Goal: Information Seeking & Learning: Learn about a topic

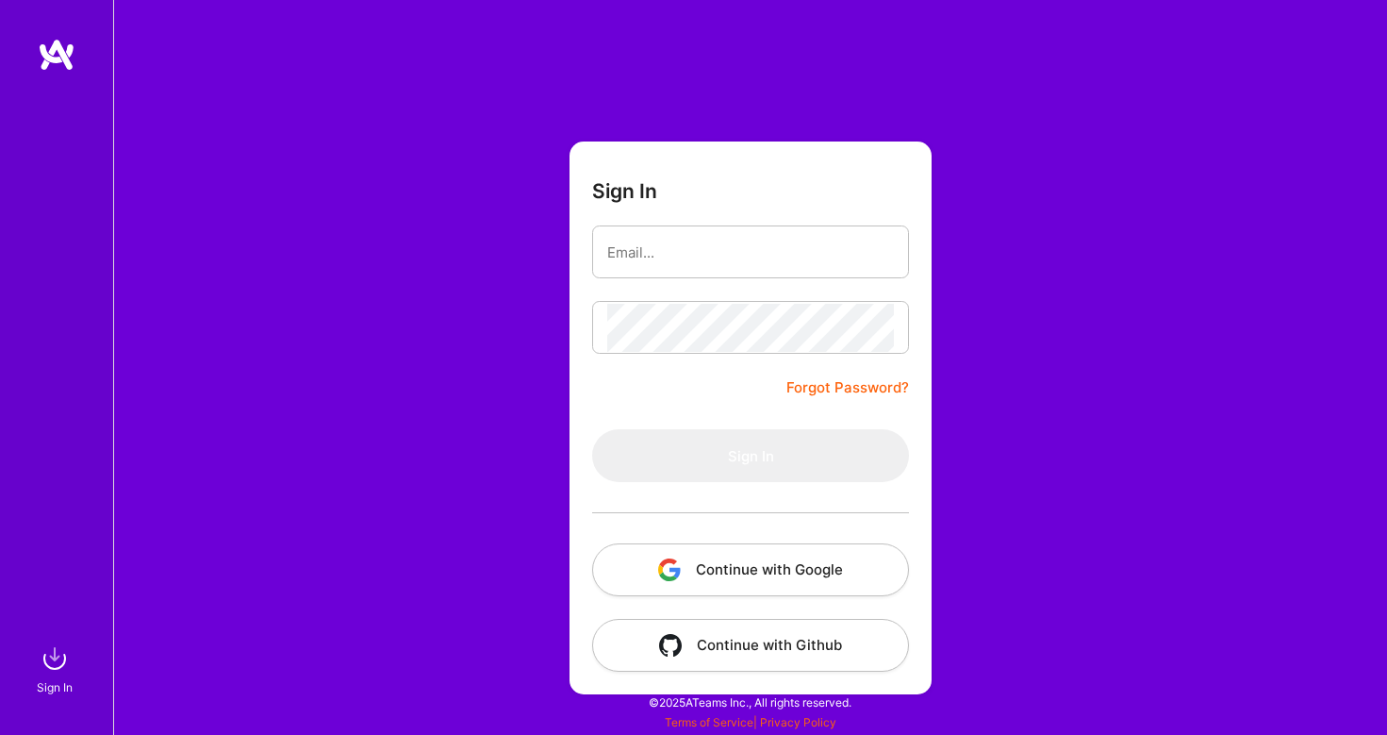
click at [748, 576] on button "Continue with Google" at bounding box center [750, 569] width 317 height 53
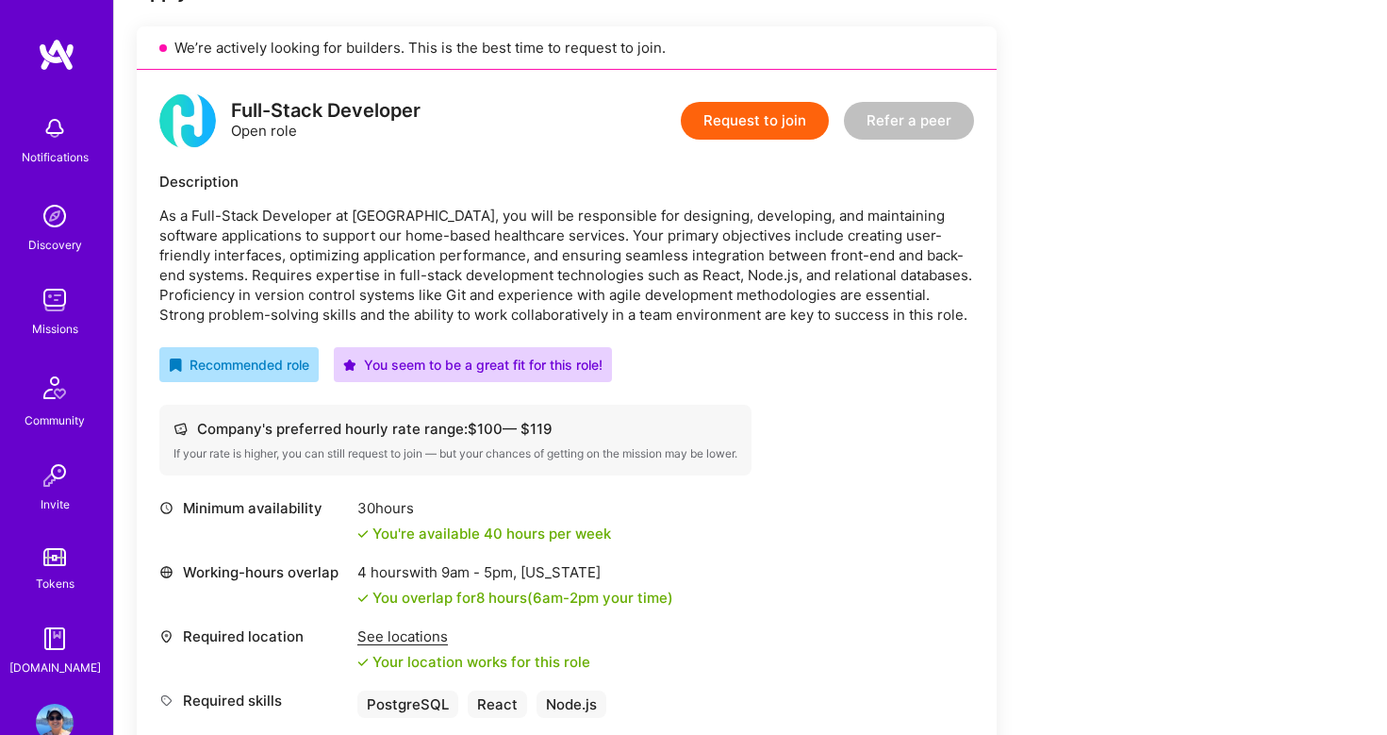
scroll to position [441, 0]
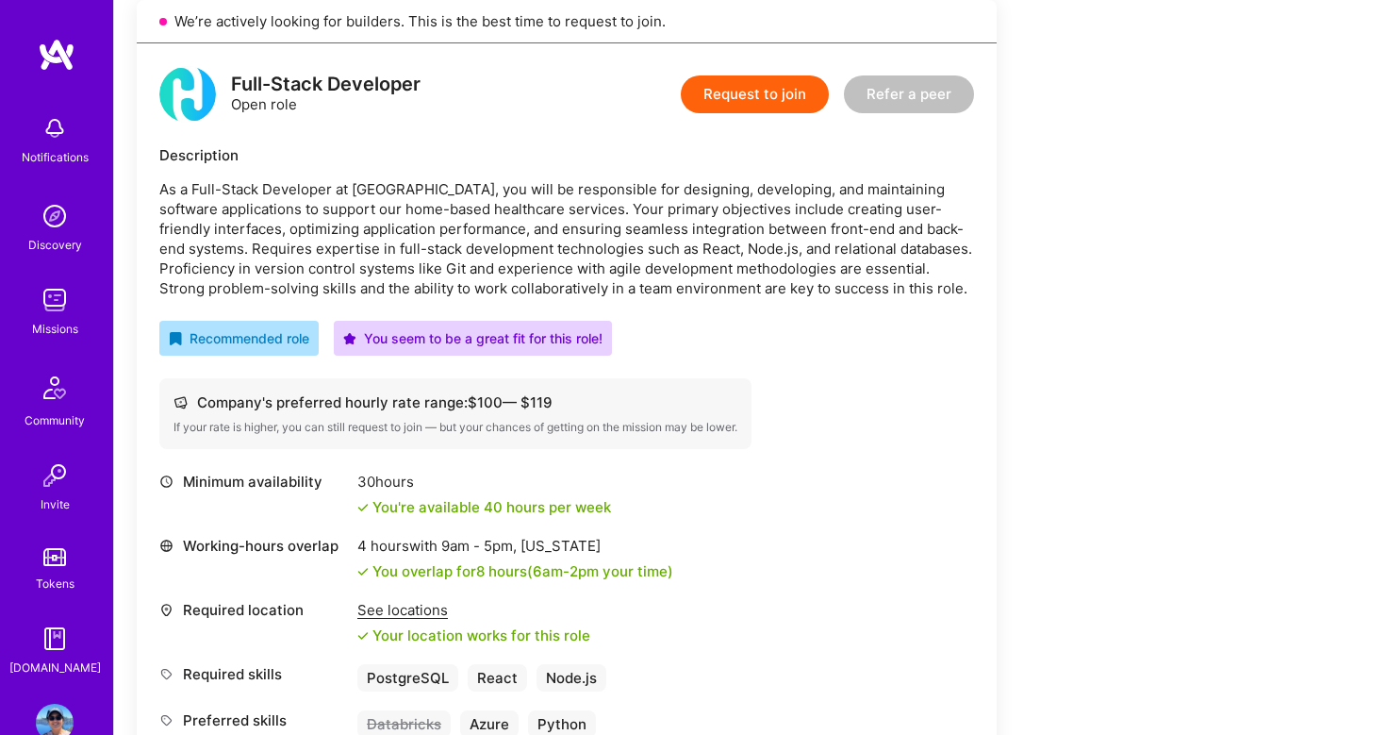
click at [43, 305] on img at bounding box center [55, 300] width 38 height 38
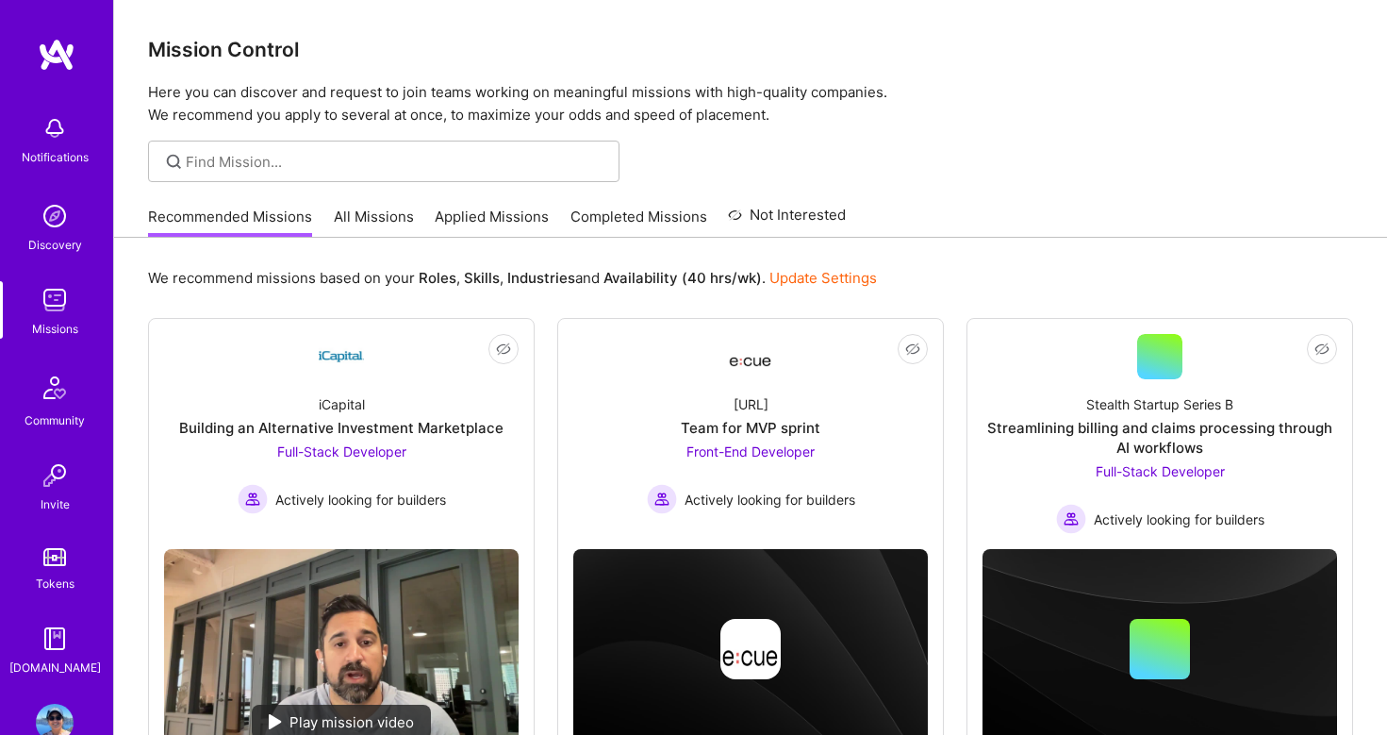
click at [364, 216] on link "All Missions" at bounding box center [374, 222] width 80 height 31
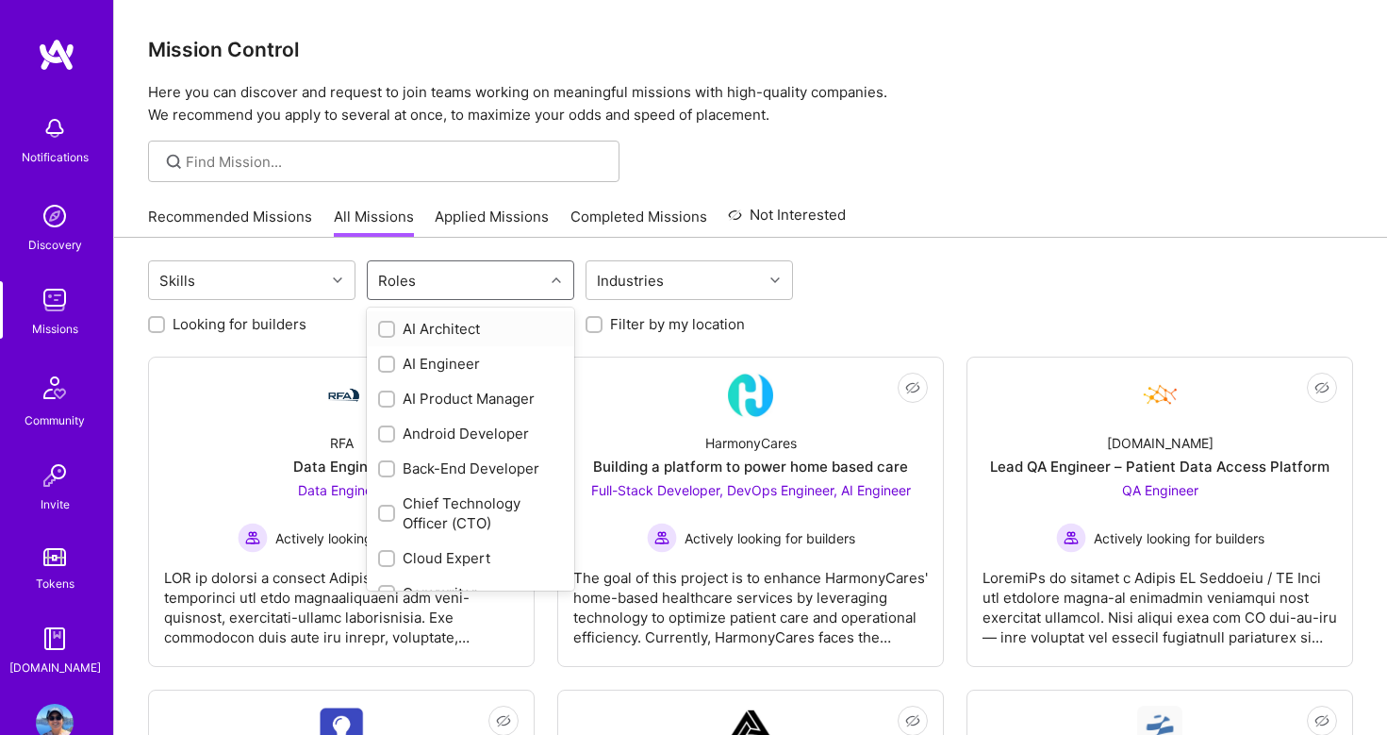
click at [388, 292] on div "Roles" at bounding box center [397, 280] width 47 height 27
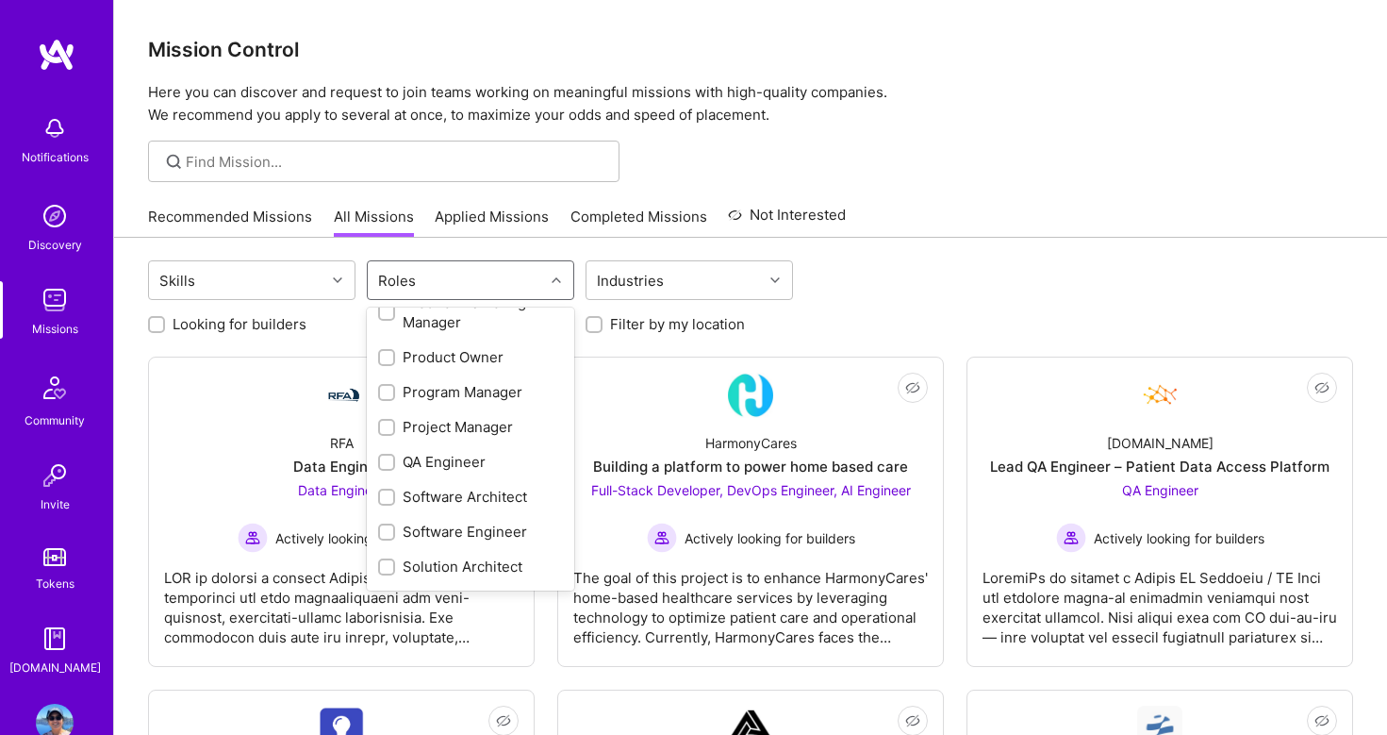
scroll to position [901, 0]
click at [420, 391] on div "QA Engineer" at bounding box center [470, 395] width 185 height 20
checkbox input "true"
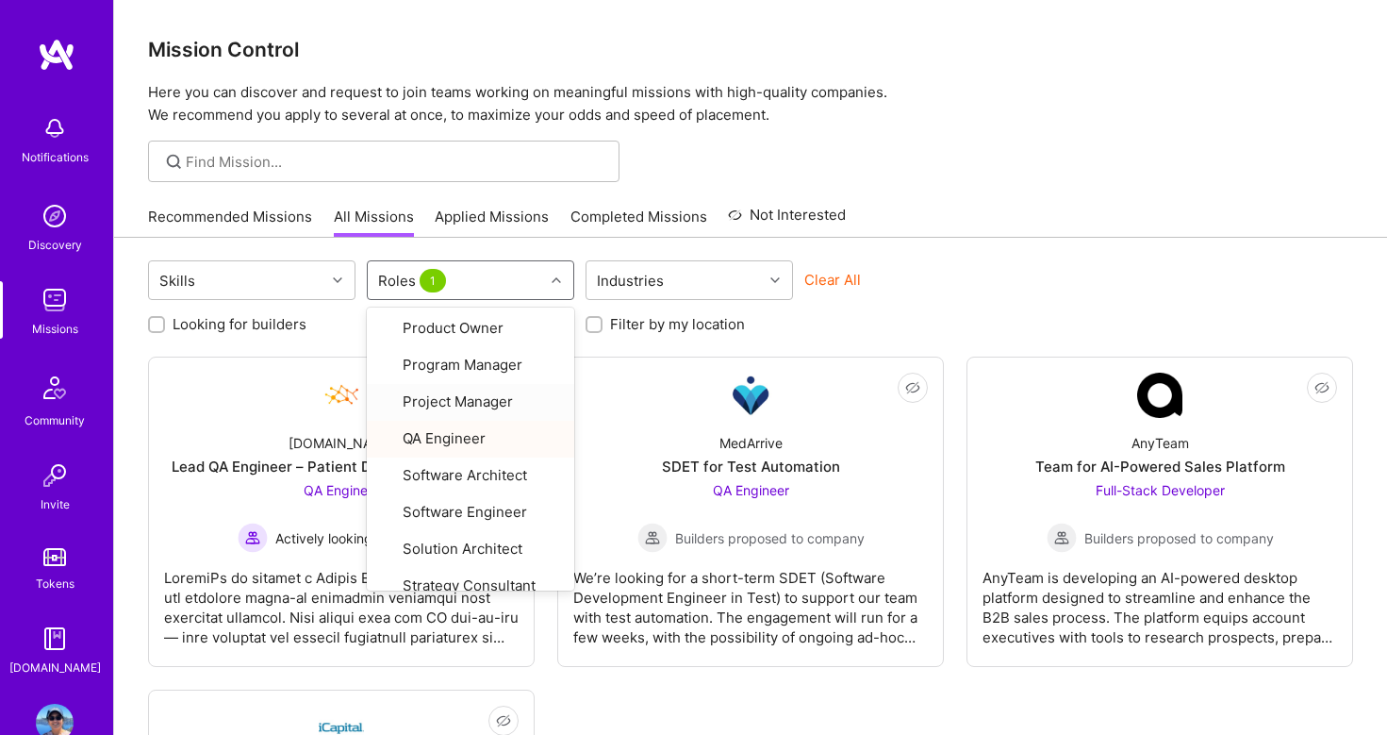
click at [1005, 218] on div "Recommended Missions All Missions Applied Missions Completed Missions Not Inter…" at bounding box center [750, 216] width 1205 height 41
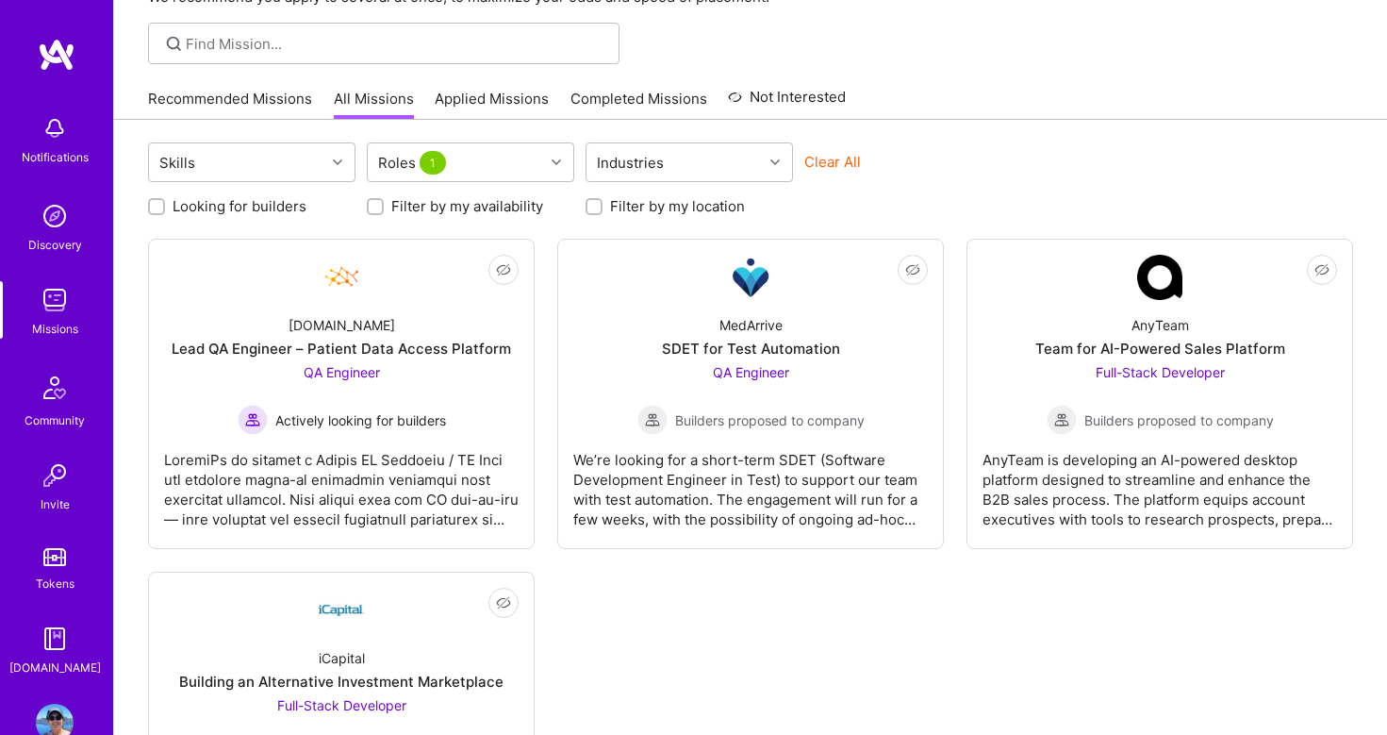
scroll to position [131, 0]
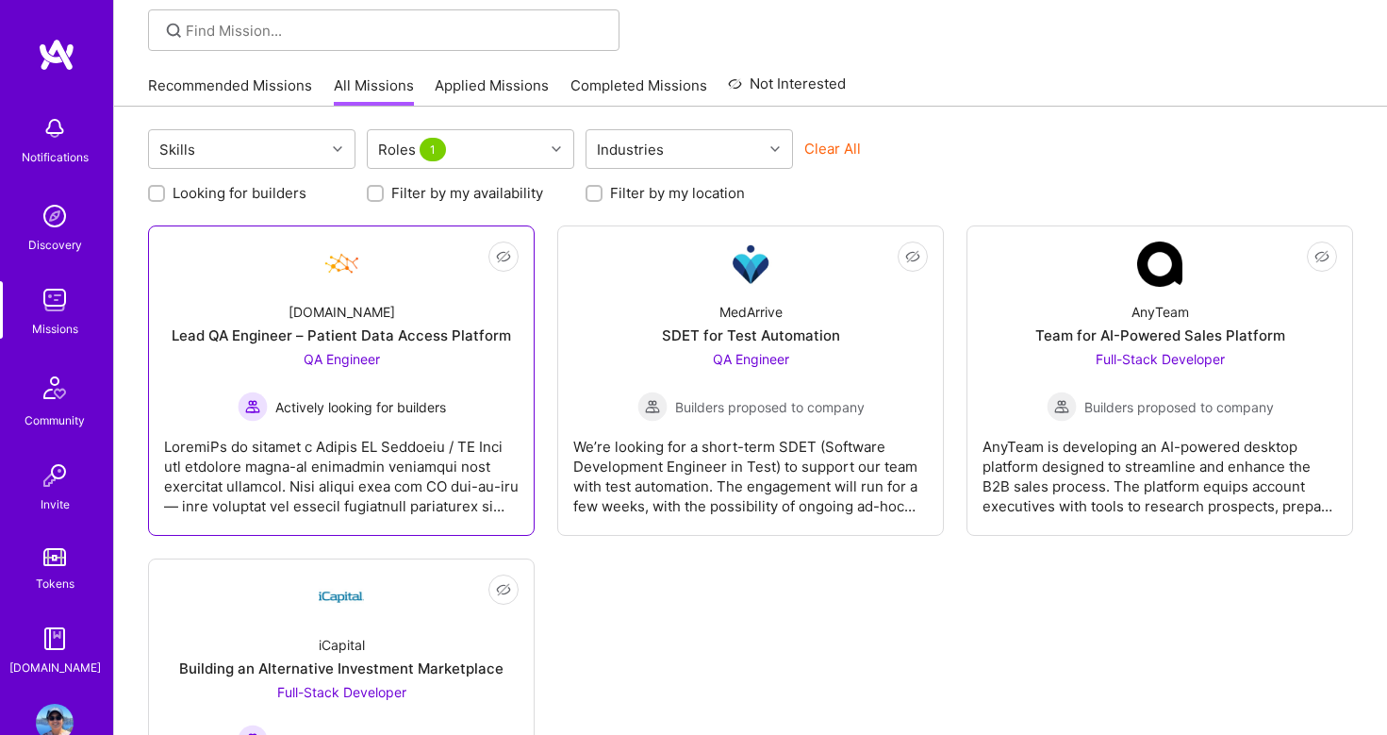
click at [482, 441] on div at bounding box center [341, 469] width 355 height 94
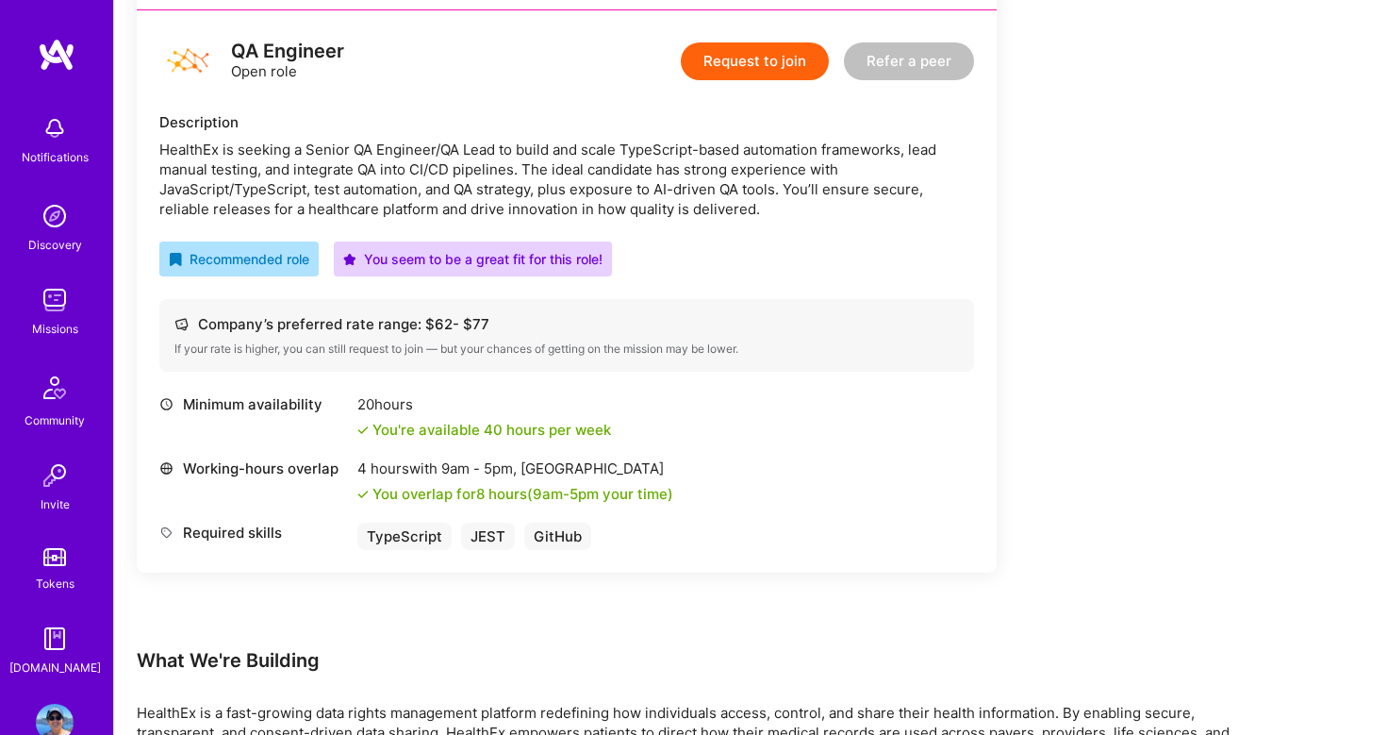
scroll to position [477, 0]
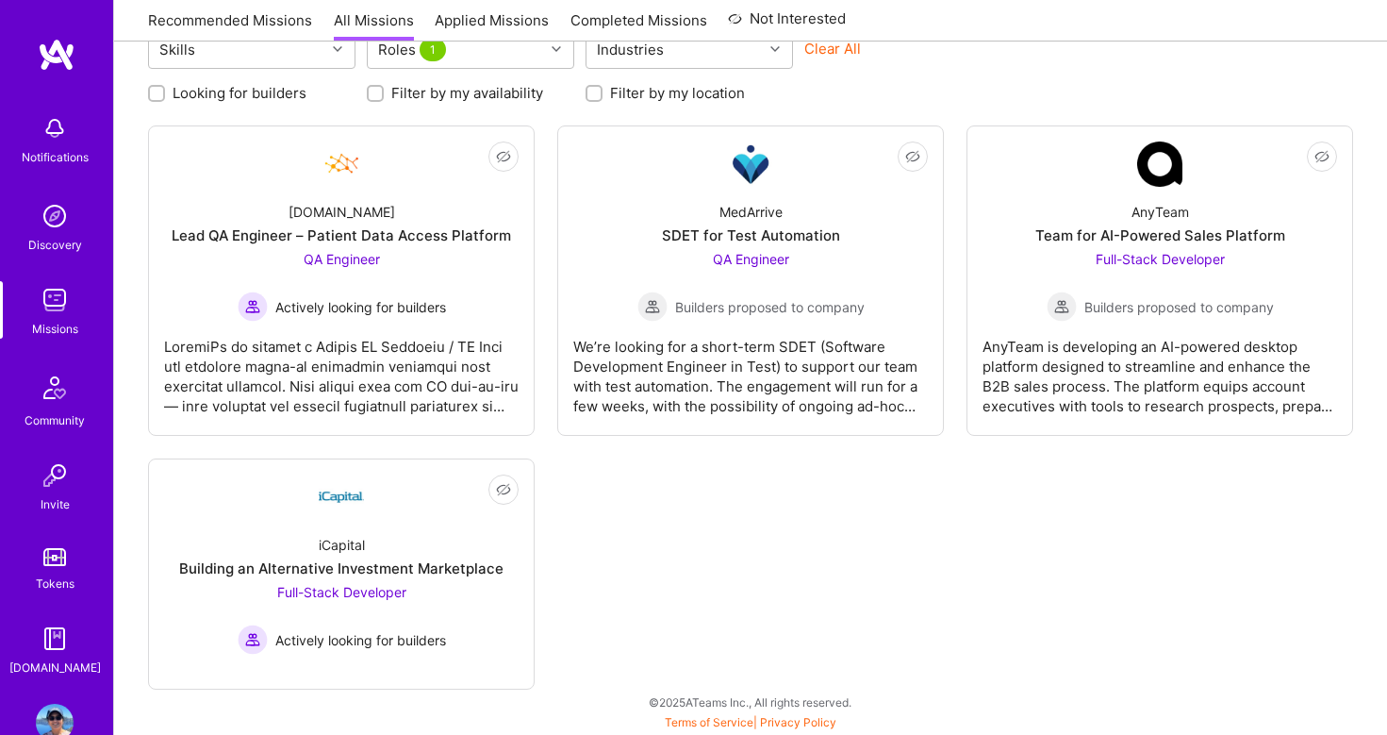
scroll to position [131, 0]
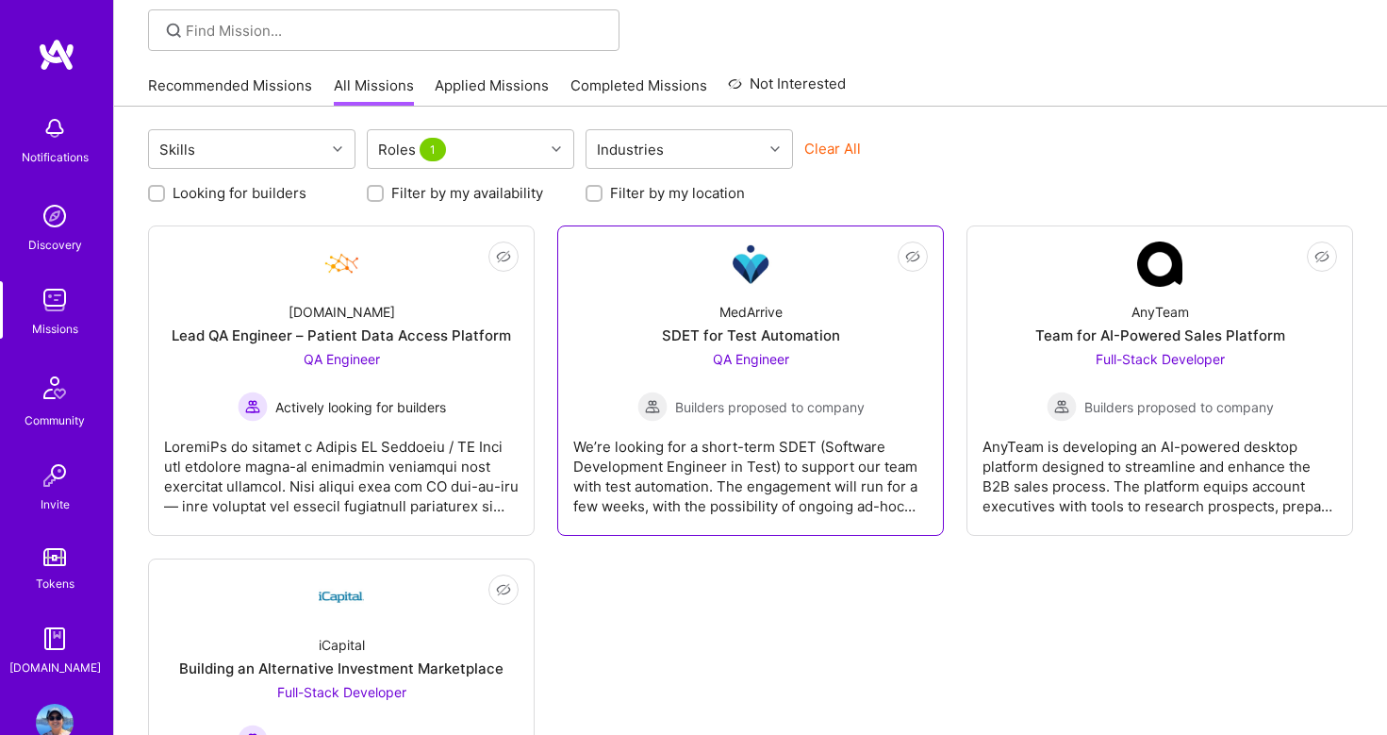
click at [723, 299] on div "MedArrive SDET for Test Automation QA Engineer Builders proposed to company" at bounding box center [750, 354] width 355 height 135
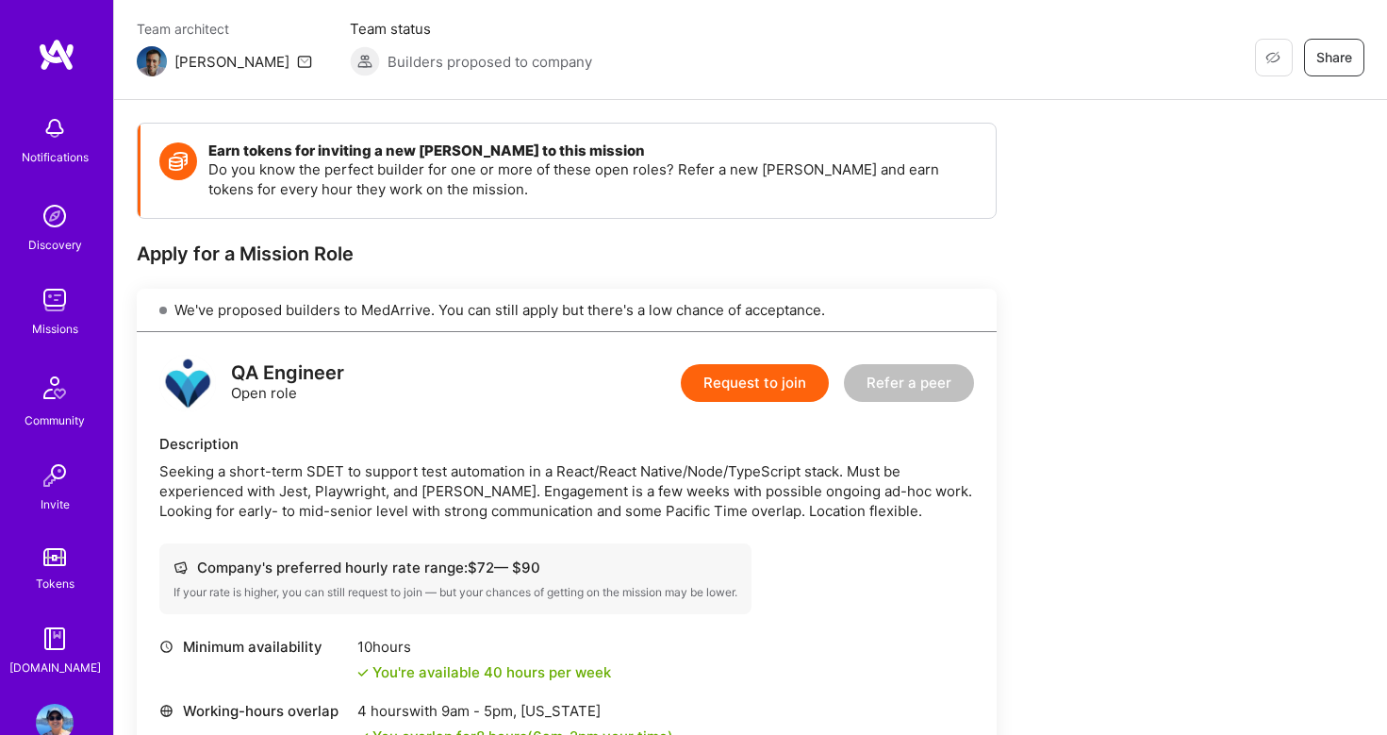
scroll to position [151, 0]
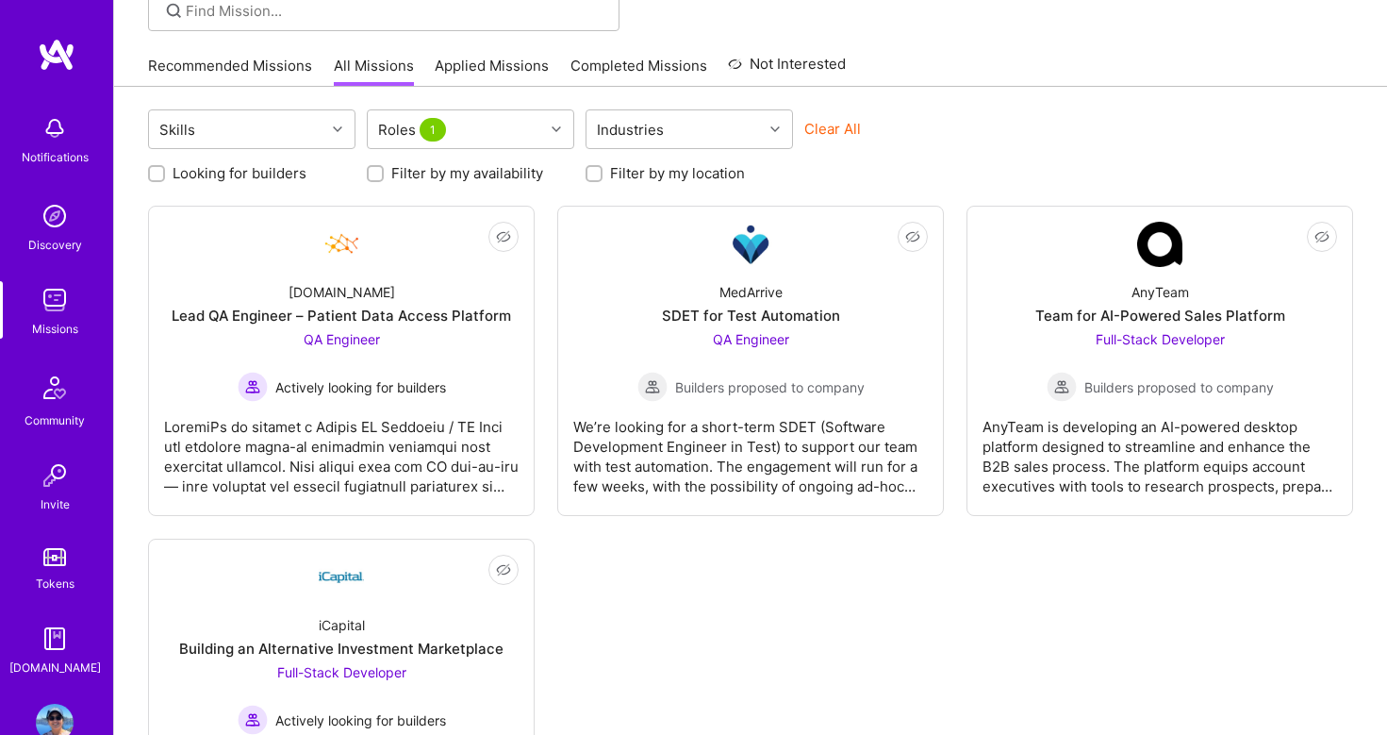
scroll to position [131, 0]
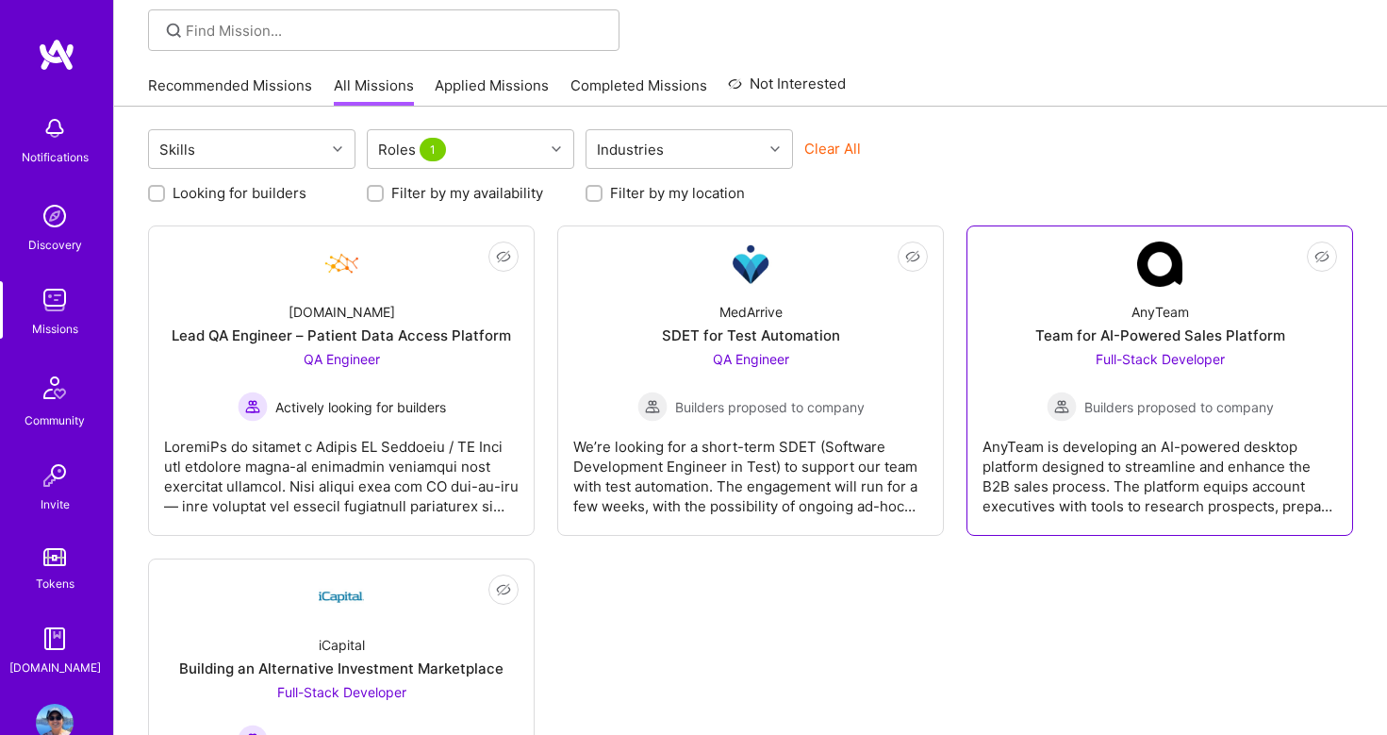
click at [1137, 426] on div "AnyTeam is developing an AI-powered desktop platform designed to streamline and…" at bounding box center [1160, 469] width 355 height 94
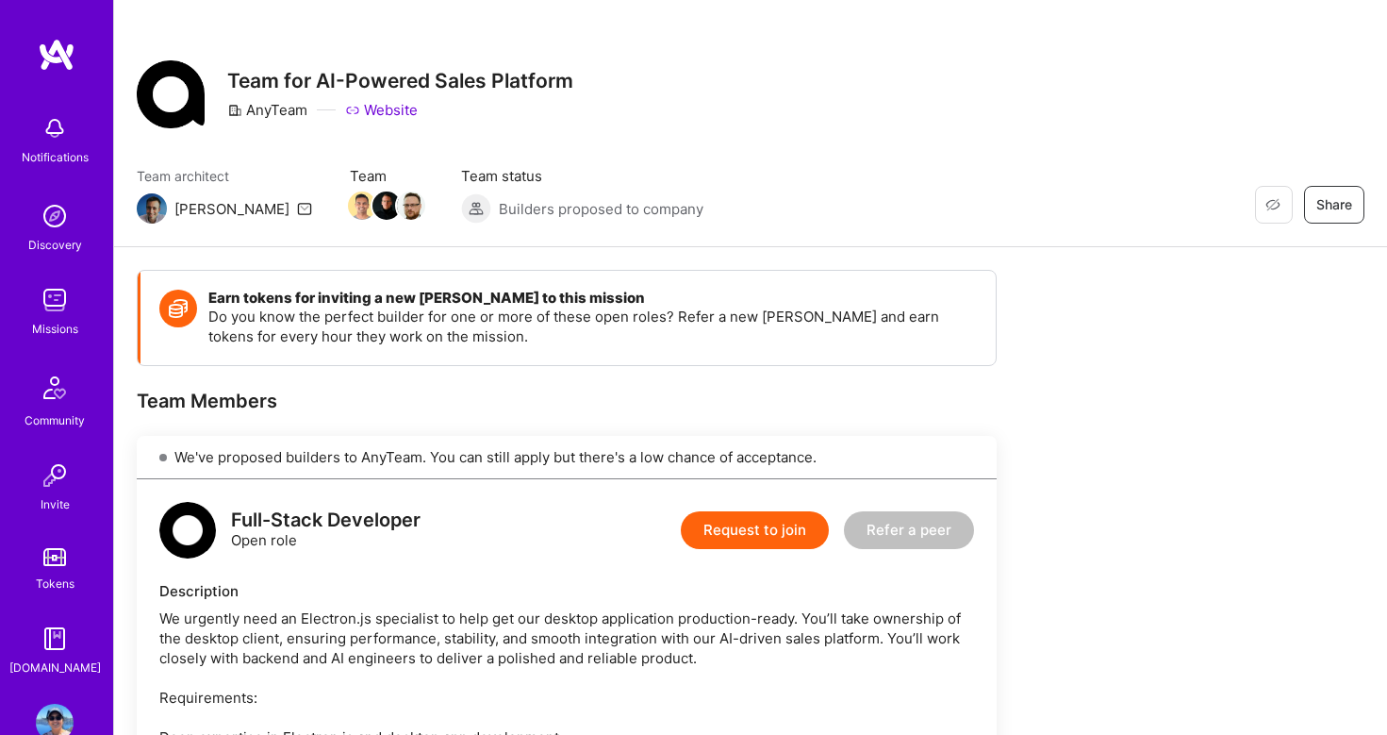
scroll to position [5, 0]
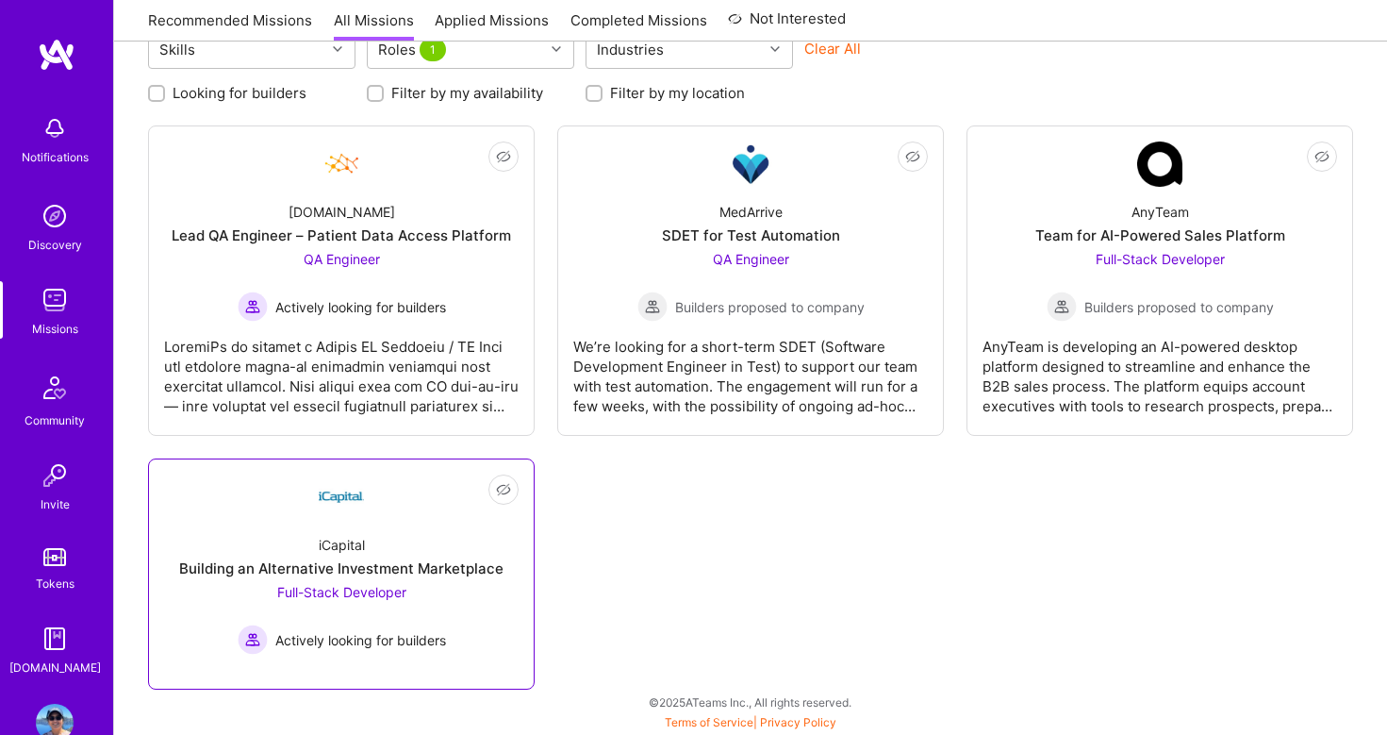
scroll to position [231, 0]
click at [310, 544] on div "iCapital Building an Alternative Investment Marketplace Full-Stack Developer Ac…" at bounding box center [341, 587] width 355 height 135
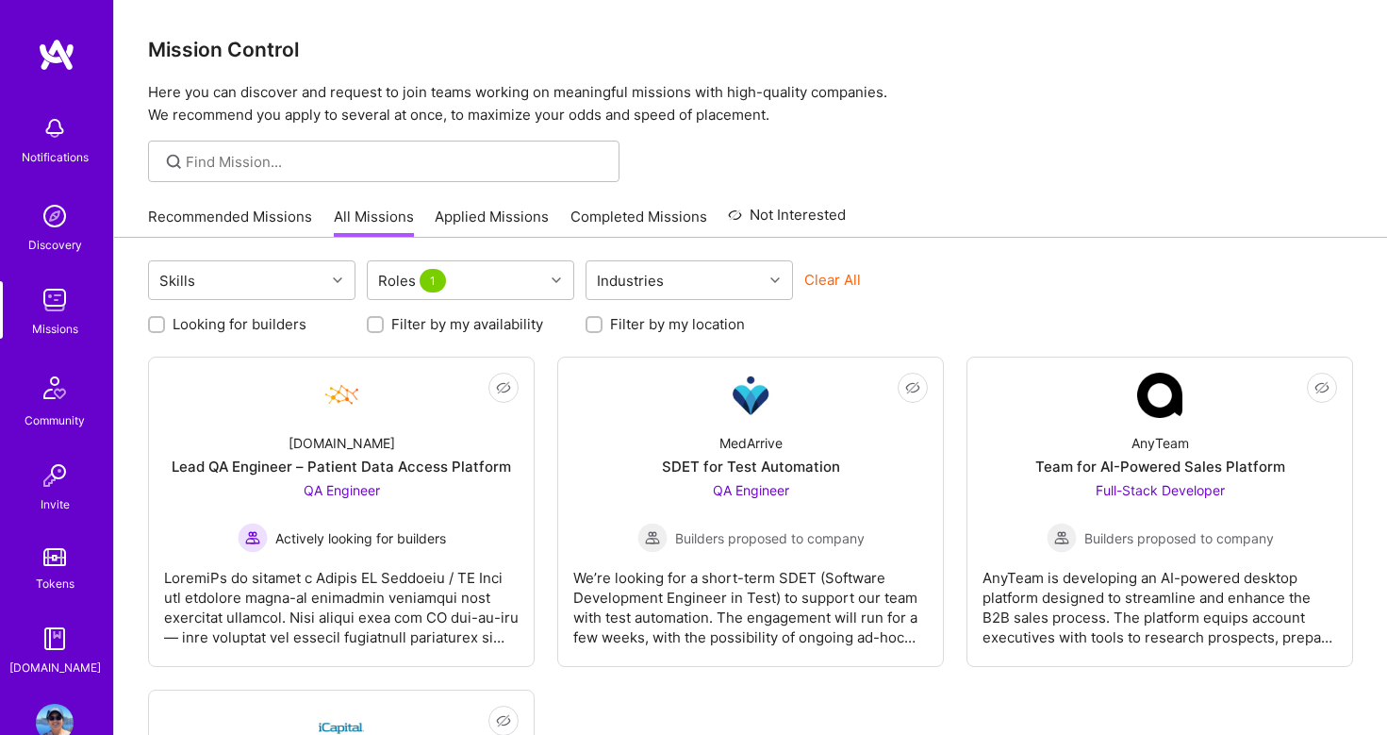
scroll to position [231, 0]
